Goal: Task Accomplishment & Management: Complete application form

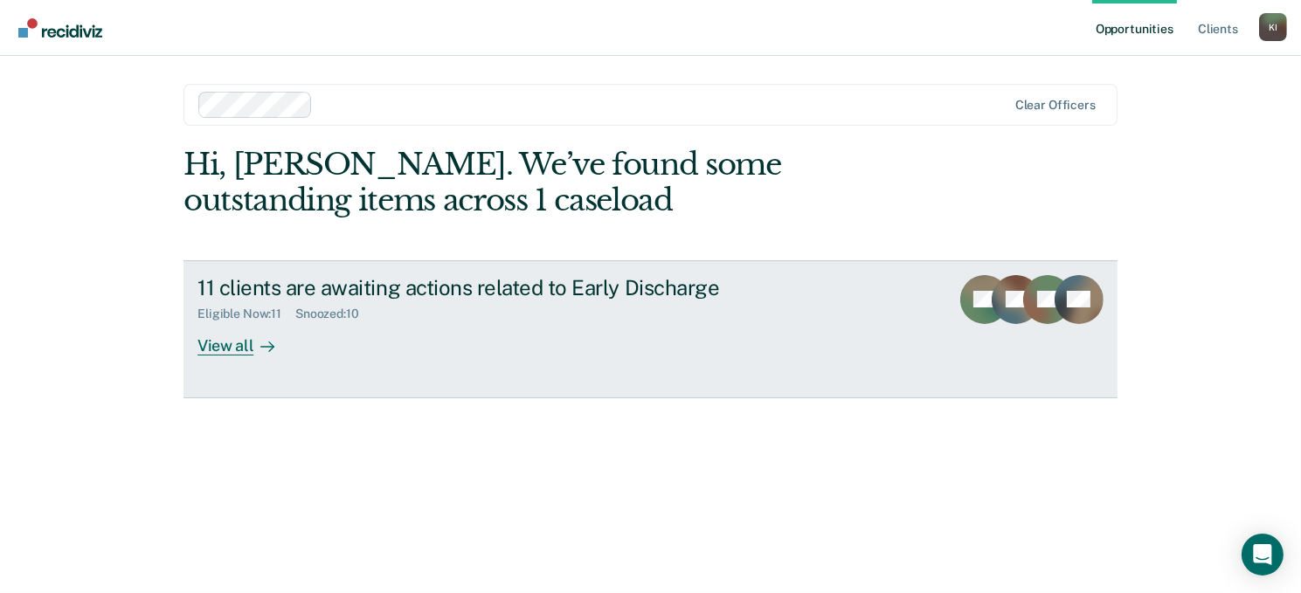
click at [219, 350] on div "View all" at bounding box center [246, 339] width 98 height 34
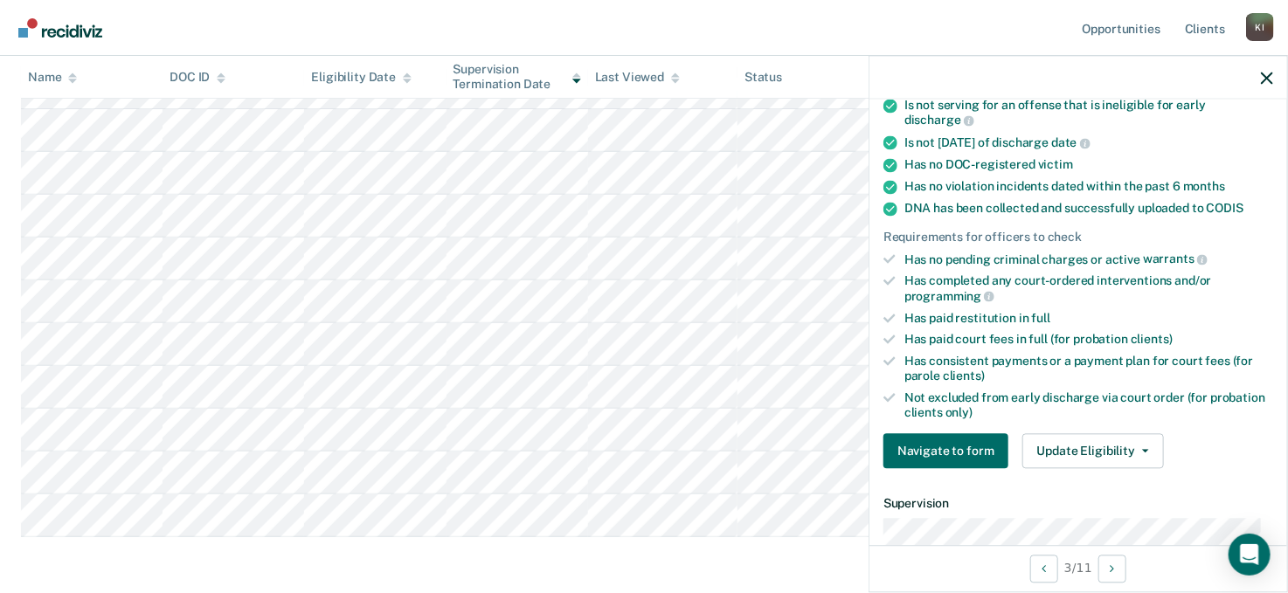
scroll to position [524, 0]
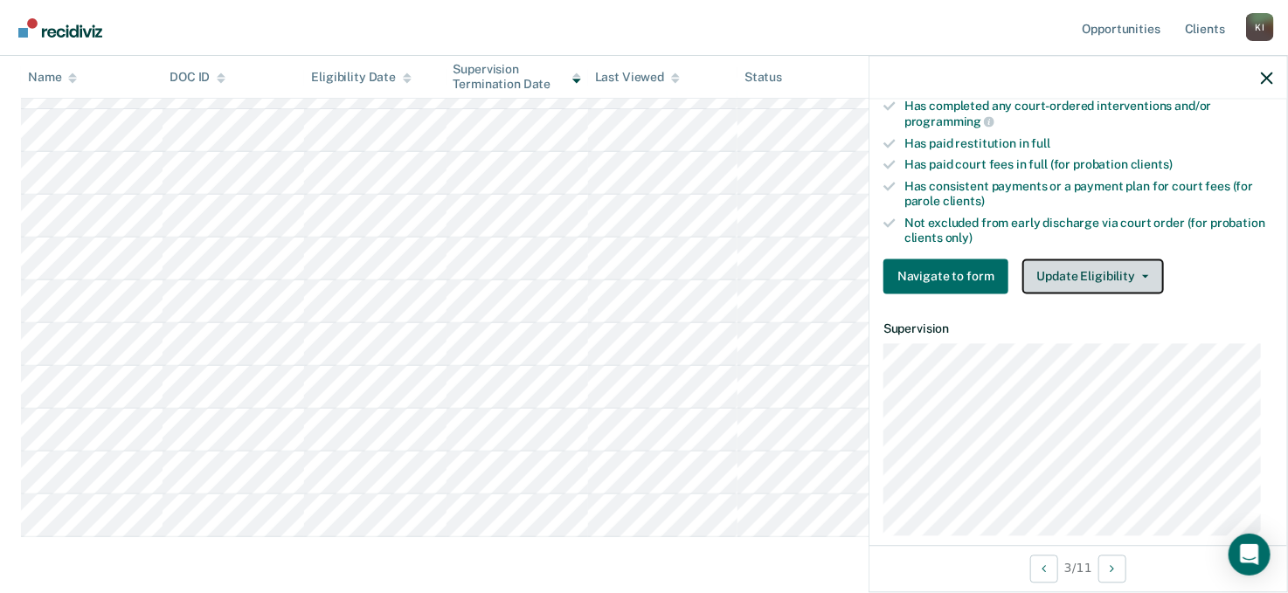
click at [1142, 275] on icon "button" at bounding box center [1145, 276] width 7 height 3
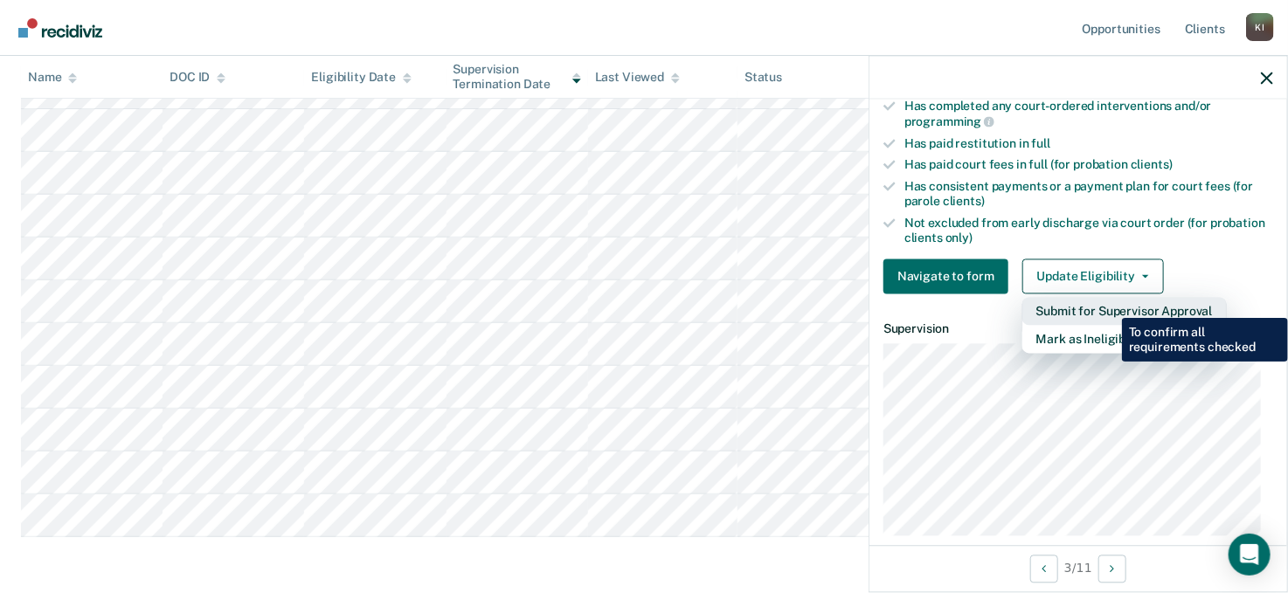
click at [1109, 305] on button "Submit for Supervisor Approval" at bounding box center [1124, 312] width 204 height 28
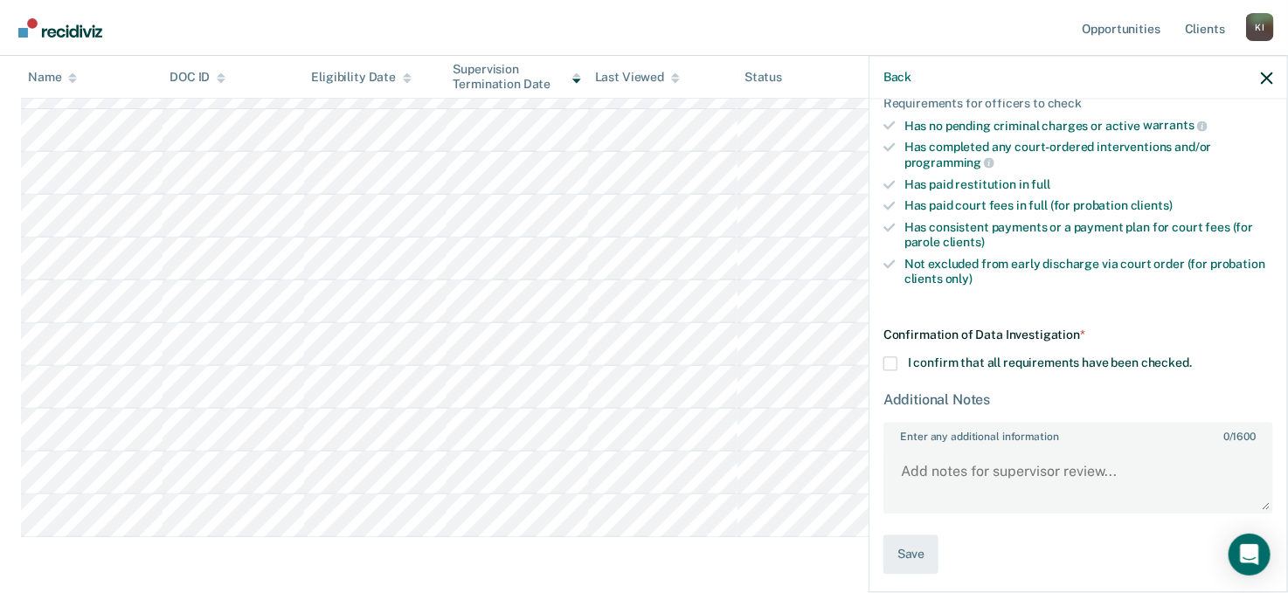
click at [892, 357] on span at bounding box center [890, 364] width 14 height 14
click at [1192, 357] on input "I confirm that all requirements have been checked." at bounding box center [1192, 357] width 0 height 0
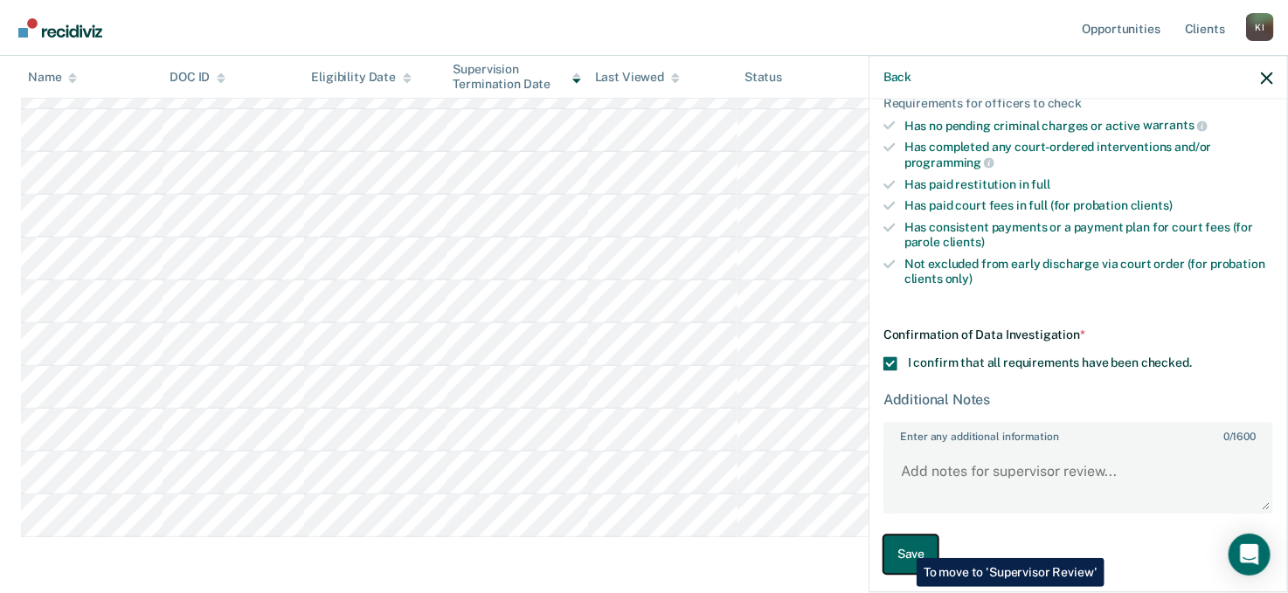
click at [903, 545] on button "Save" at bounding box center [910, 555] width 55 height 39
